Goal: Task Accomplishment & Management: Use online tool/utility

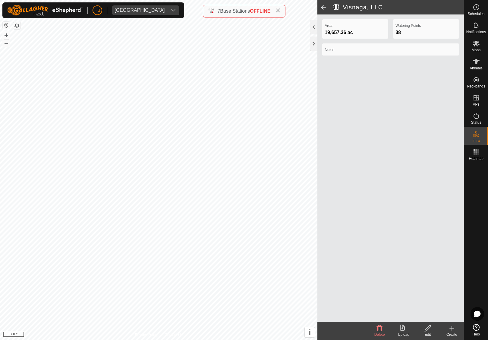
click at [323, 8] on span at bounding box center [323, 7] width 12 height 14
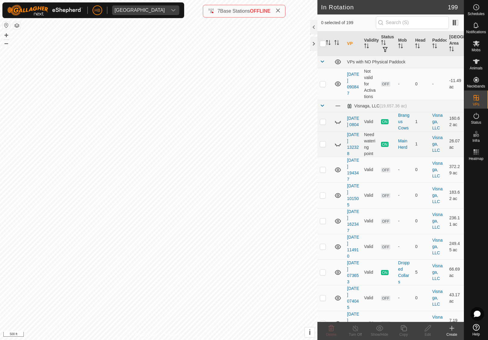
click at [422, 47] on th "Head" at bounding box center [420, 43] width 17 height 25
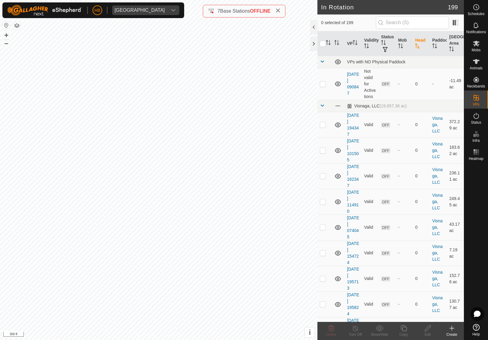
click at [421, 42] on th "Head" at bounding box center [420, 43] width 17 height 25
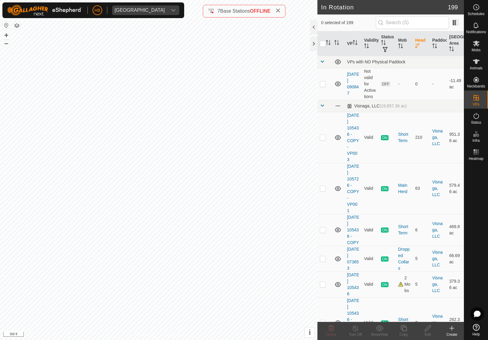
click at [329, 134] on td at bounding box center [324, 137] width 14 height 51
checkbox input "true"
click at [399, 330] on copy-svg-icon at bounding box center [403, 327] width 24 height 7
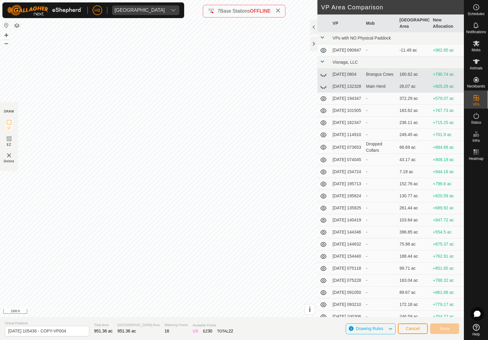
click at [412, 329] on span "Cancel" at bounding box center [413, 328] width 14 height 5
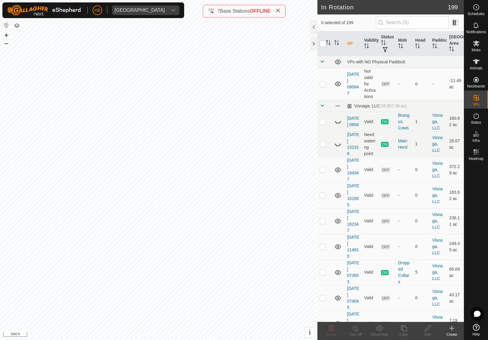
click at [420, 43] on th "Head" at bounding box center [420, 43] width 17 height 25
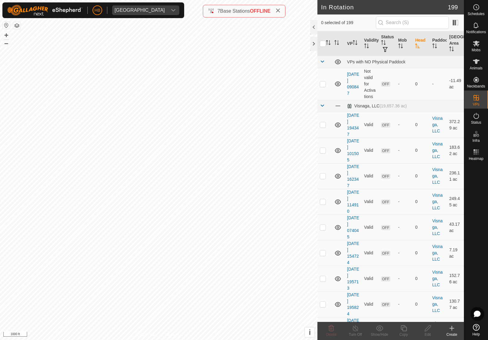
click at [420, 43] on th "Head" at bounding box center [420, 43] width 17 height 25
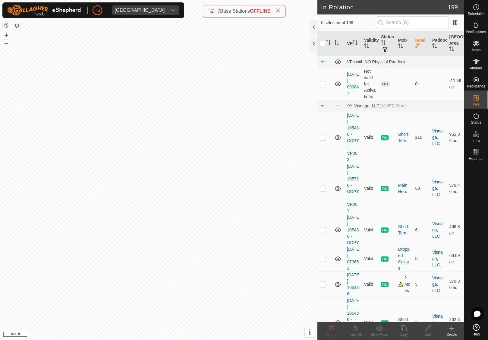
click at [324, 140] on td at bounding box center [324, 137] width 14 height 51
checkbox input "true"
click at [407, 332] on div "Copy" at bounding box center [403, 333] width 24 height 5
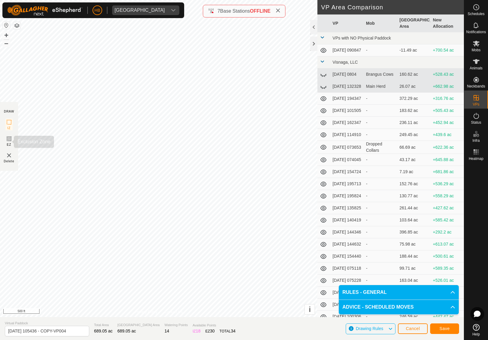
click at [7, 141] on icon at bounding box center [8, 138] width 7 height 7
click at [452, 328] on button "Save" at bounding box center [444, 328] width 29 height 11
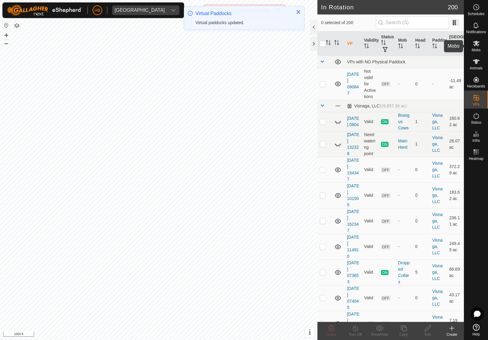
click at [477, 45] on icon at bounding box center [476, 44] width 7 height 6
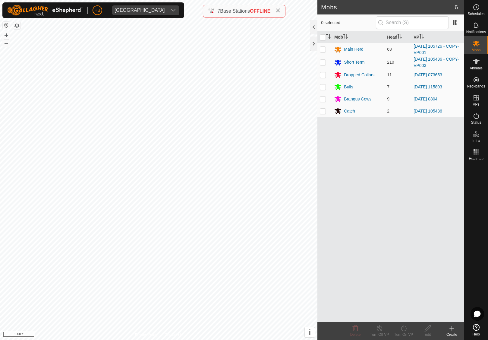
click at [321, 67] on td at bounding box center [324, 62] width 14 height 13
checkbox input "true"
click at [403, 331] on div "Turn On VP" at bounding box center [403, 333] width 24 height 5
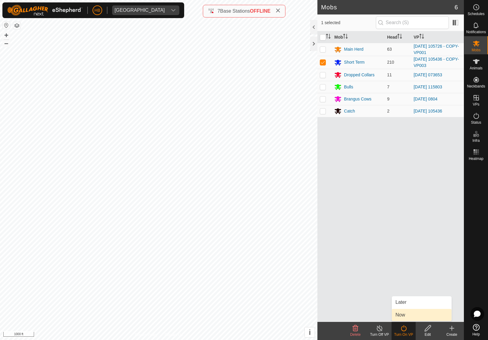
click at [418, 314] on link "Now" at bounding box center [422, 315] width 60 height 12
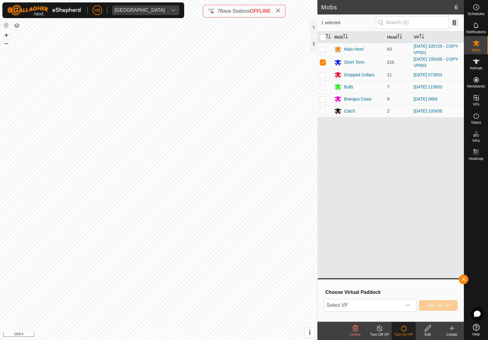
click at [422, 305] on button "Turn On VP" at bounding box center [438, 305] width 39 height 11
click at [401, 303] on span "Select VP" at bounding box center [362, 305] width 77 height 12
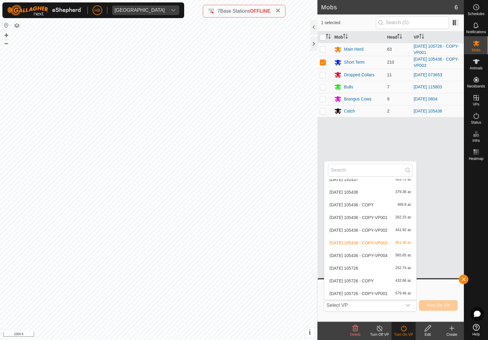
scroll to position [2498, 0]
click at [402, 253] on span "565.65 ac" at bounding box center [403, 255] width 16 height 4
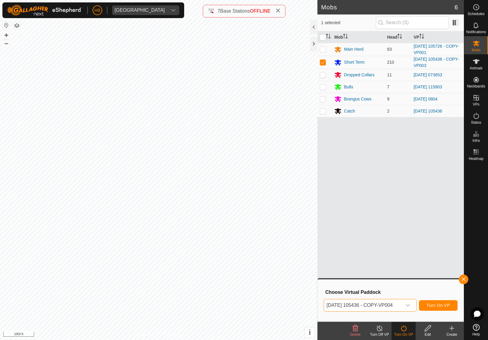
click at [450, 304] on button "Turn On VP" at bounding box center [438, 305] width 39 height 11
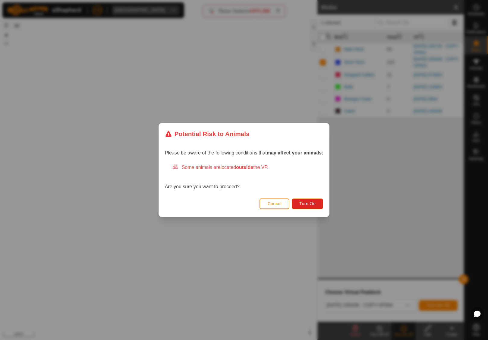
click at [315, 208] on button "Turn On" at bounding box center [307, 203] width 31 height 11
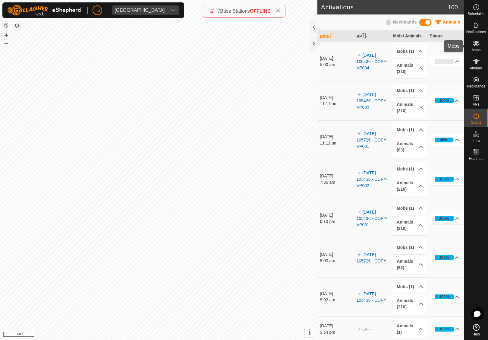
click at [479, 42] on icon at bounding box center [475, 43] width 7 height 7
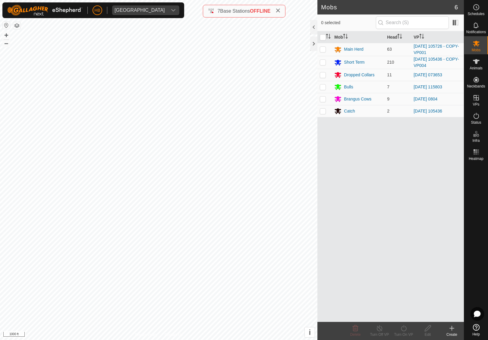
click at [281, 7] on div "7 Base Stations OFFLINE" at bounding box center [243, 11] width 83 height 13
click at [477, 123] on span "Status" at bounding box center [476, 123] width 10 height 4
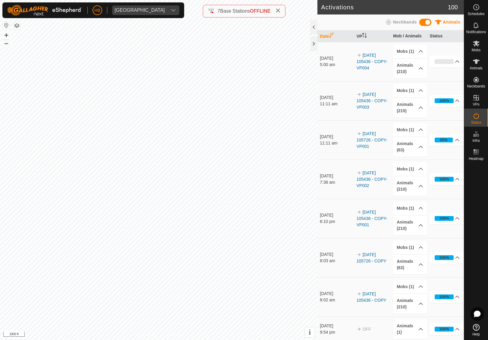
click at [475, 119] on icon at bounding box center [475, 115] width 7 height 7
